Goal: Obtain resource: Obtain resource

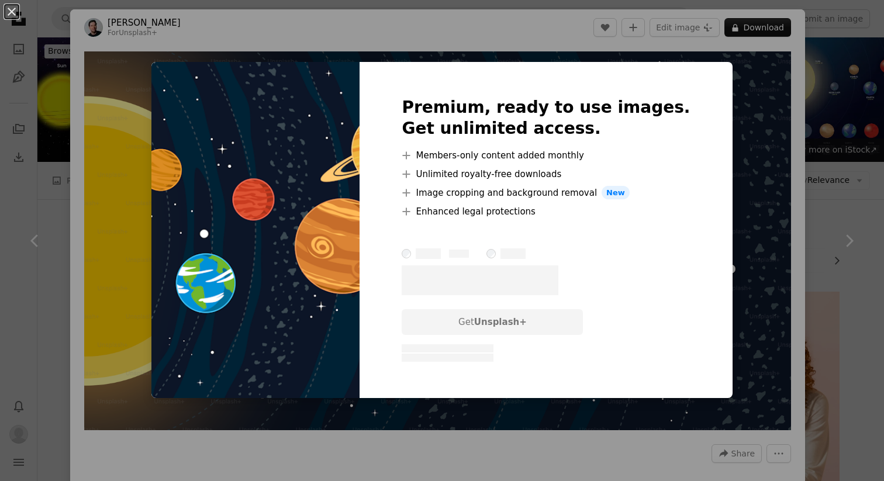
scroll to position [113, 0]
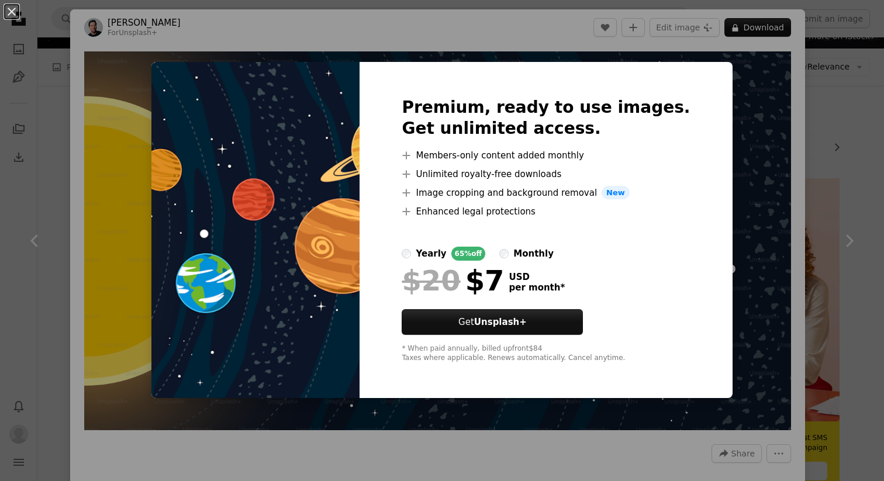
click at [749, 133] on div "An X shape Premium, ready to use images. Get unlimited access. A plus sign Memb…" at bounding box center [442, 240] width 884 height 481
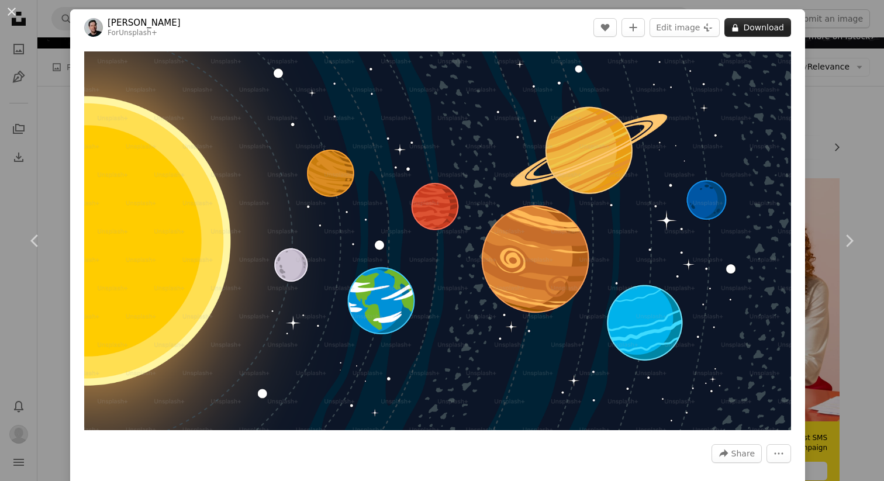
click at [782, 31] on button "A lock Download" at bounding box center [758, 27] width 67 height 19
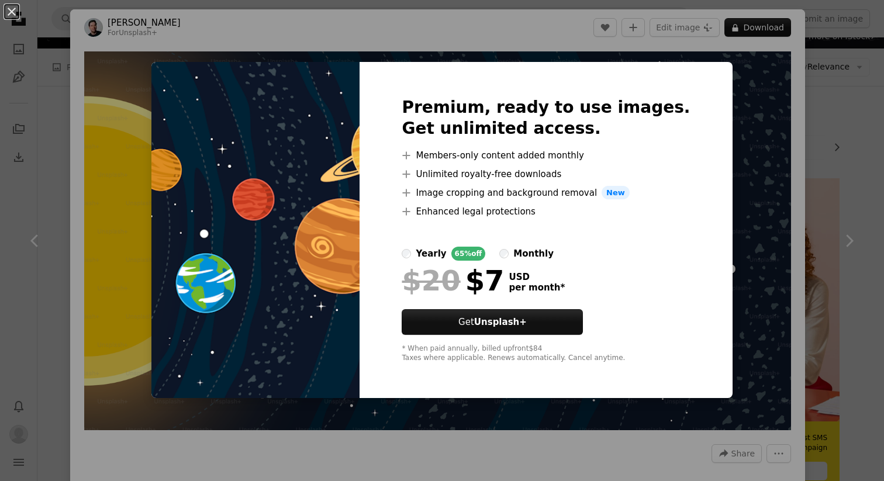
click at [556, 26] on div "An X shape Premium, ready to use images. Get unlimited access. A plus sign Memb…" at bounding box center [442, 240] width 884 height 481
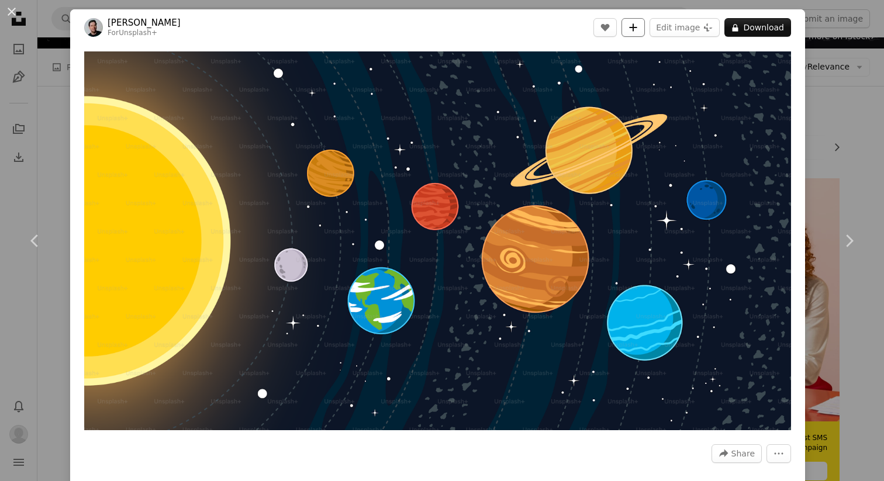
click at [637, 27] on icon "Add to Collection" at bounding box center [634, 27] width 8 height 8
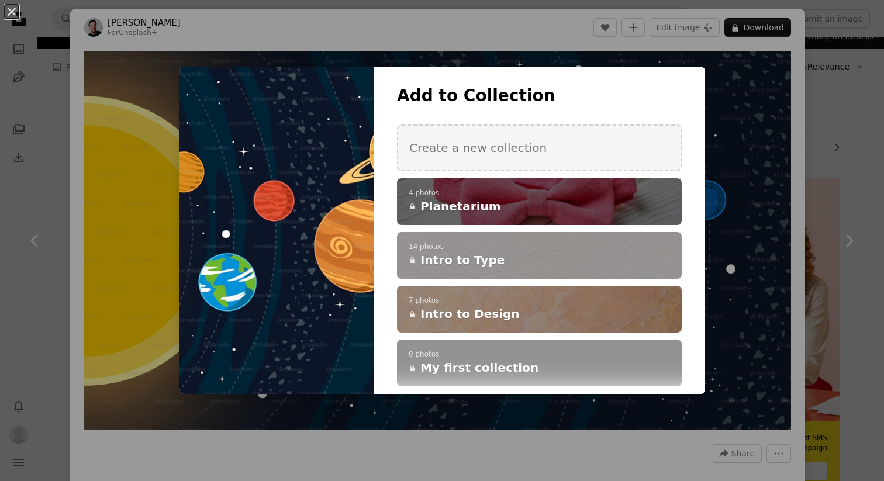
click at [532, 219] on div "A checkmark A plus sign 4 photos A lock Planetarium" at bounding box center [539, 201] width 285 height 47
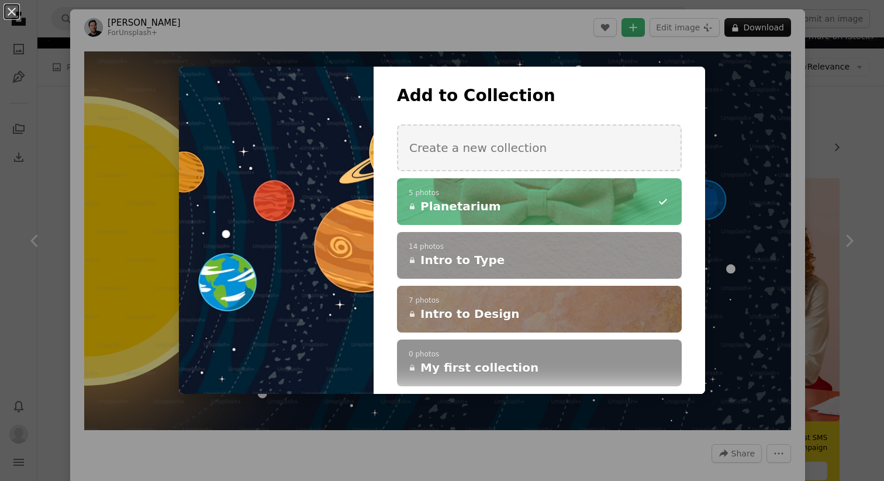
click at [851, 154] on div "An X shape Add to Collection Create a new collection A checkmark A minus sign 5…" at bounding box center [442, 240] width 884 height 481
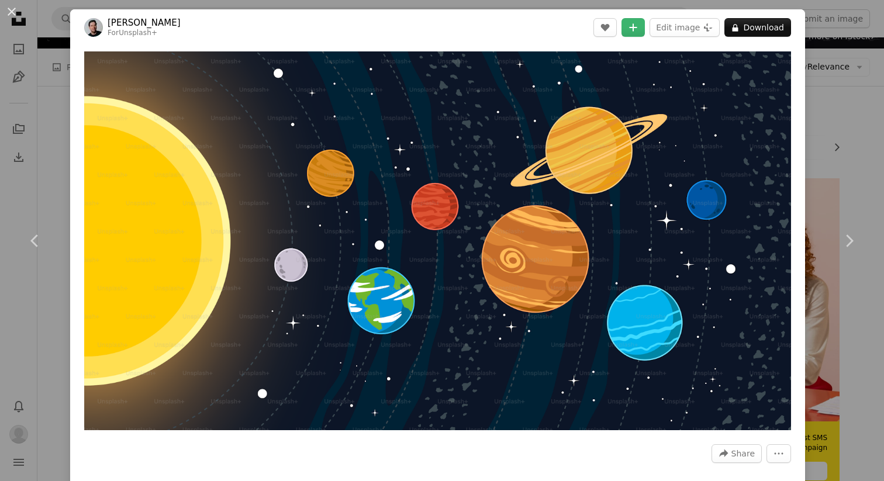
click at [829, 170] on div "An X shape Chevron left Chevron right [PERSON_NAME] For Unsplash+ A heart A plu…" at bounding box center [442, 240] width 884 height 481
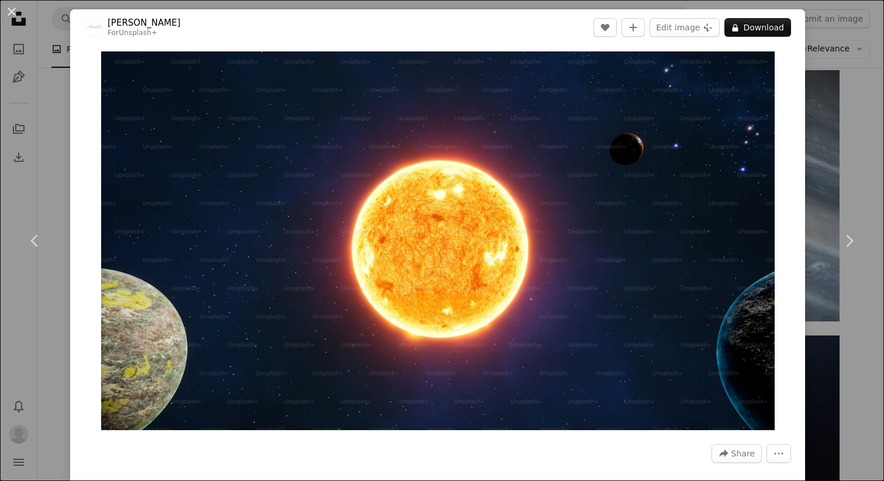
click at [66, 60] on div "An X shape Chevron left Chevron right Alexander Mils For Unsplash+ A heart A pl…" at bounding box center [442, 240] width 884 height 481
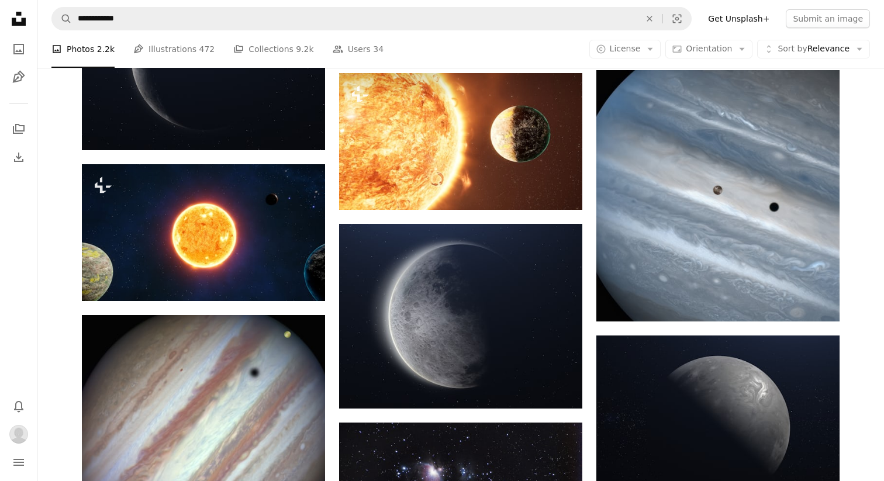
click at [83, 44] on li "A photo Photos 2.2k" at bounding box center [82, 48] width 63 height 37
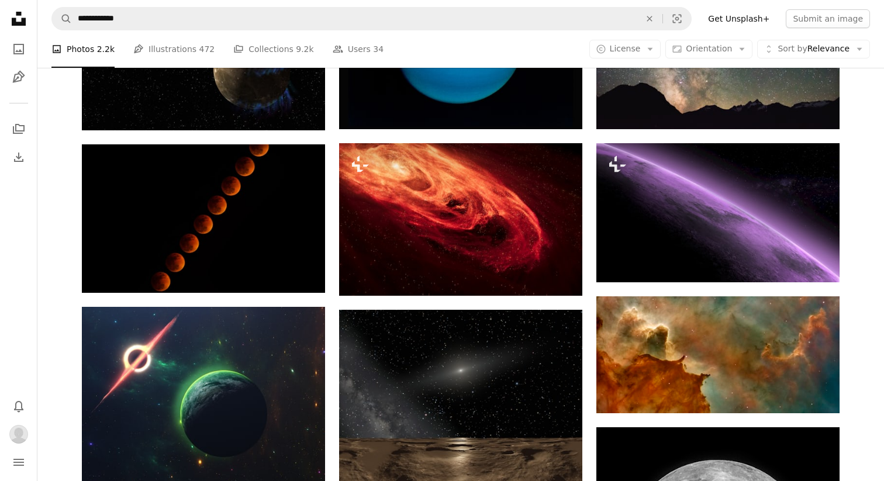
scroll to position [4892, 0]
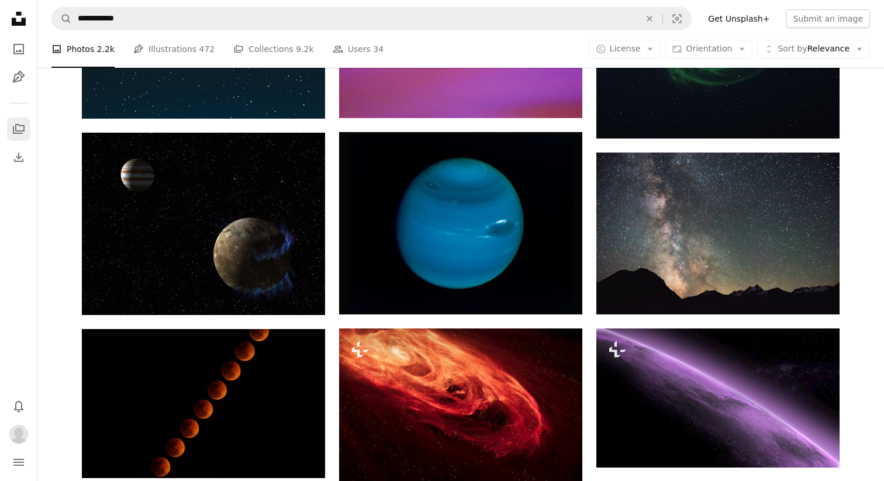
click at [17, 123] on icon "A stack of folders" at bounding box center [19, 129] width 14 height 14
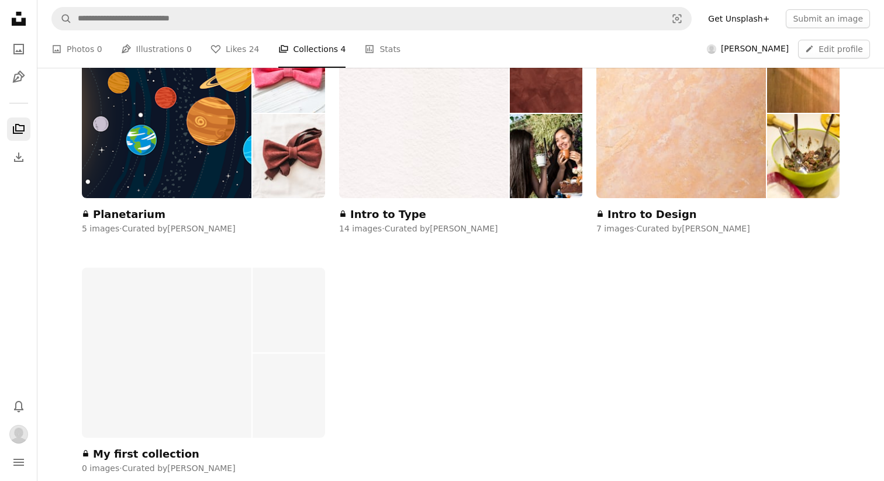
scroll to position [195, 0]
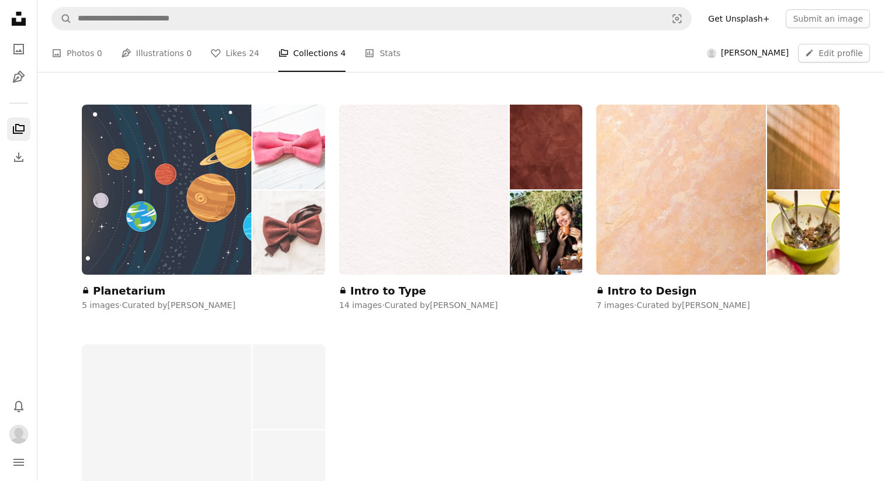
click at [180, 157] on img at bounding box center [167, 190] width 170 height 170
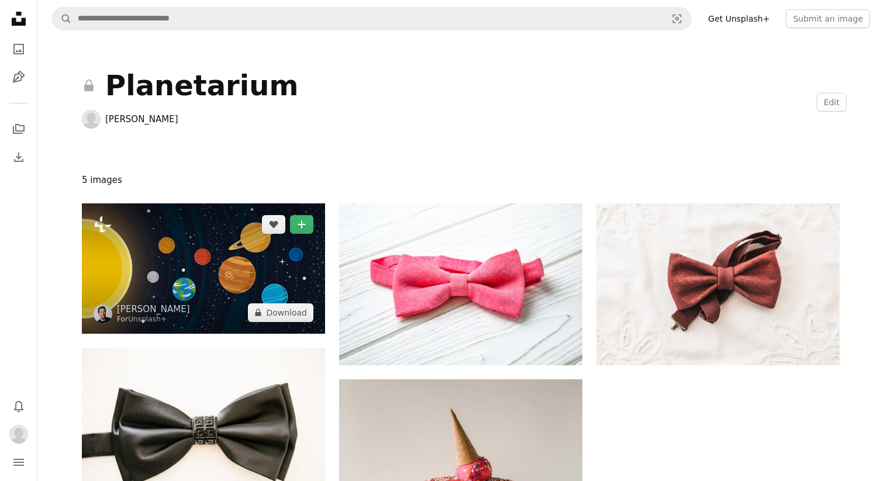
click at [200, 294] on img at bounding box center [203, 269] width 243 height 130
